Goal: Transaction & Acquisition: Purchase product/service

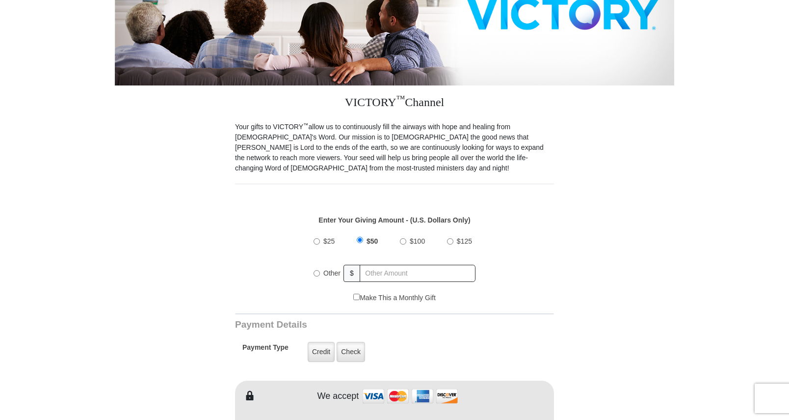
scroll to position [245, 0]
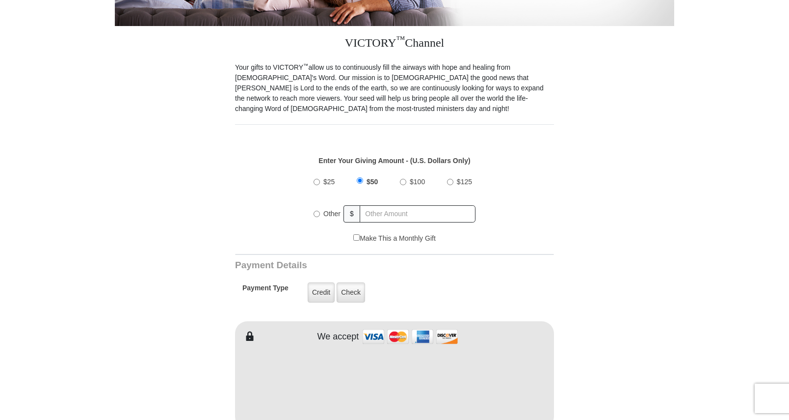
click at [318, 179] on input "$25" at bounding box center [317, 182] width 6 height 6
radio input "true"
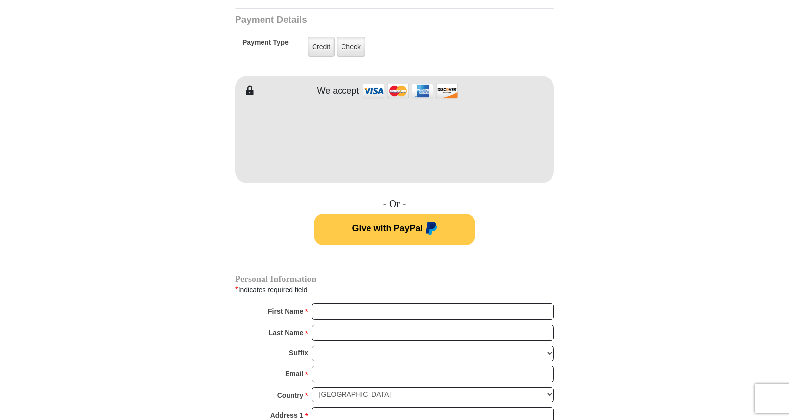
scroll to position [540, 0]
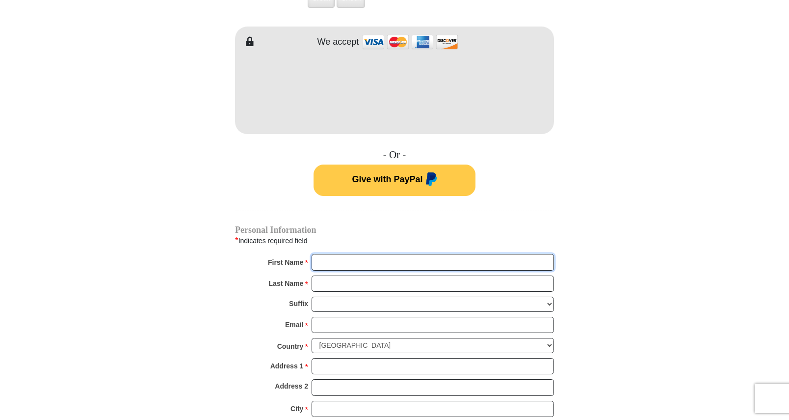
click at [327, 254] on input "First Name *" at bounding box center [433, 262] width 243 height 17
type input "[PERSON_NAME]"
type input "20"
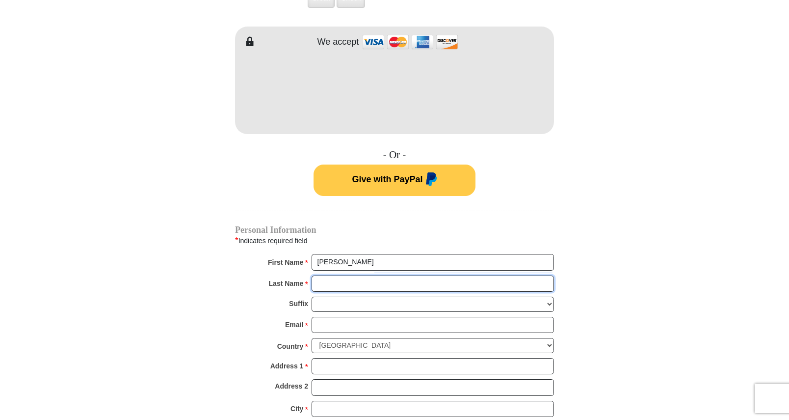
type input "[PERSON_NAME]"
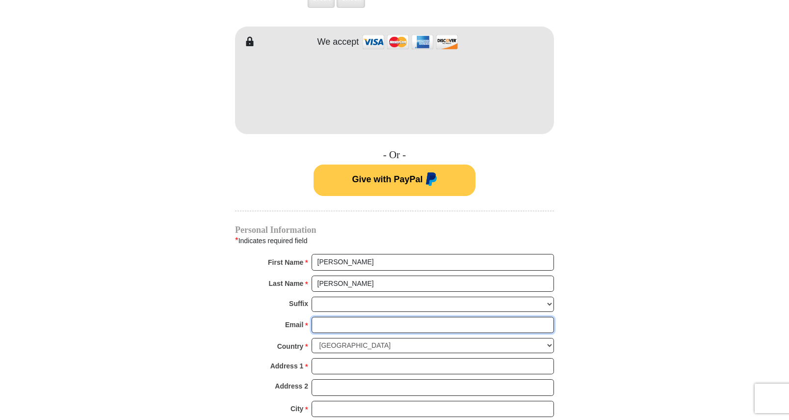
type input "[EMAIL_ADDRESS][DOMAIN_NAME]"
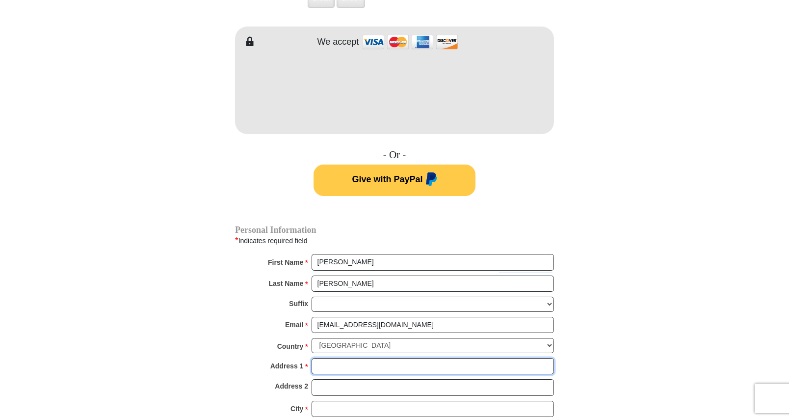
type input "[STREET_ADDRESS]"
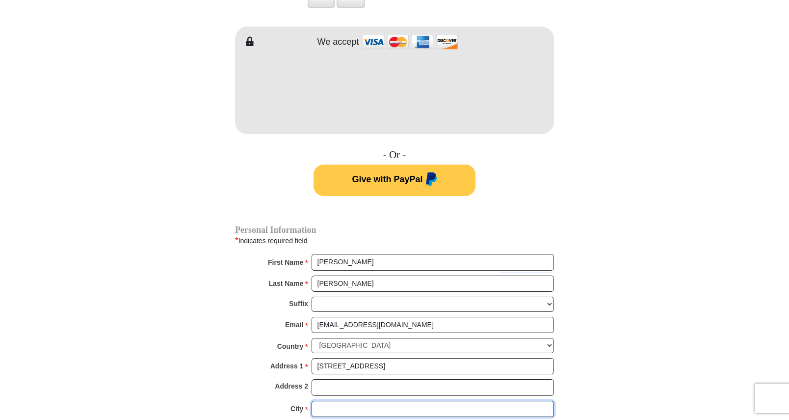
type input "[GEOGRAPHIC_DATA]"
select select "MO"
type input "65804"
type input "4175229731"
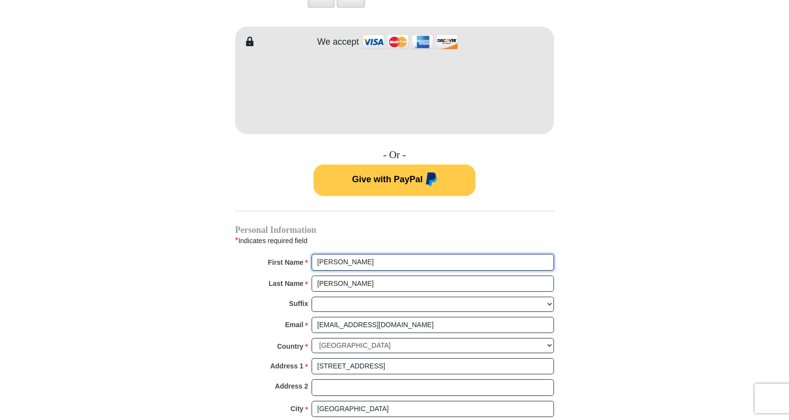
radio input "true"
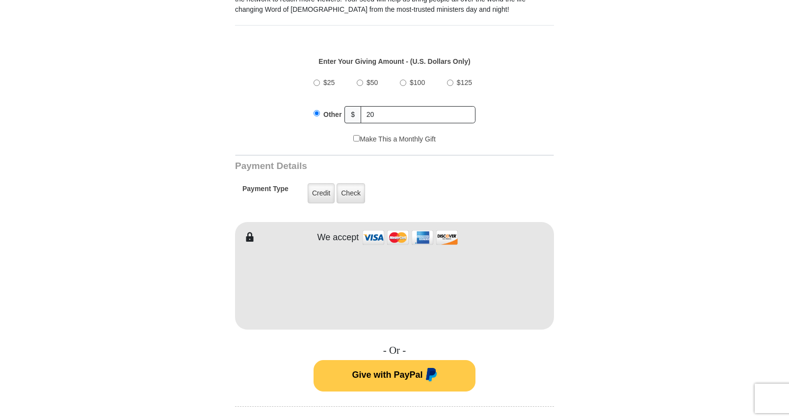
scroll to position [344, 0]
click at [317, 111] on input "Other" at bounding box center [317, 114] width 6 height 6
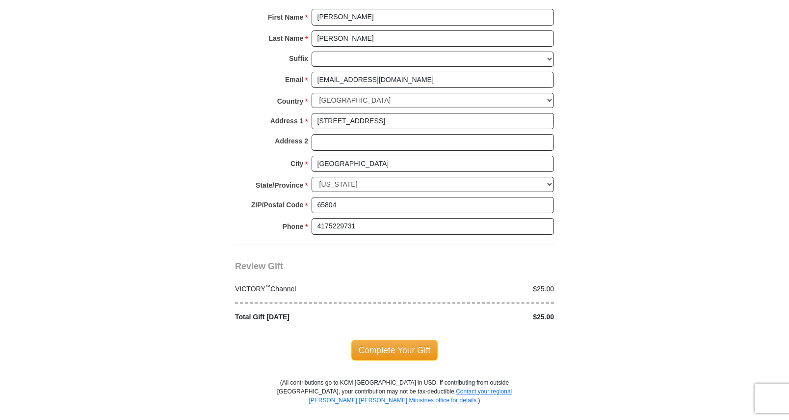
scroll to position [785, 0]
type input "25"
click at [418, 339] on span "Complete Your Gift" at bounding box center [394, 349] width 87 height 21
